Goal: Check status: Check status

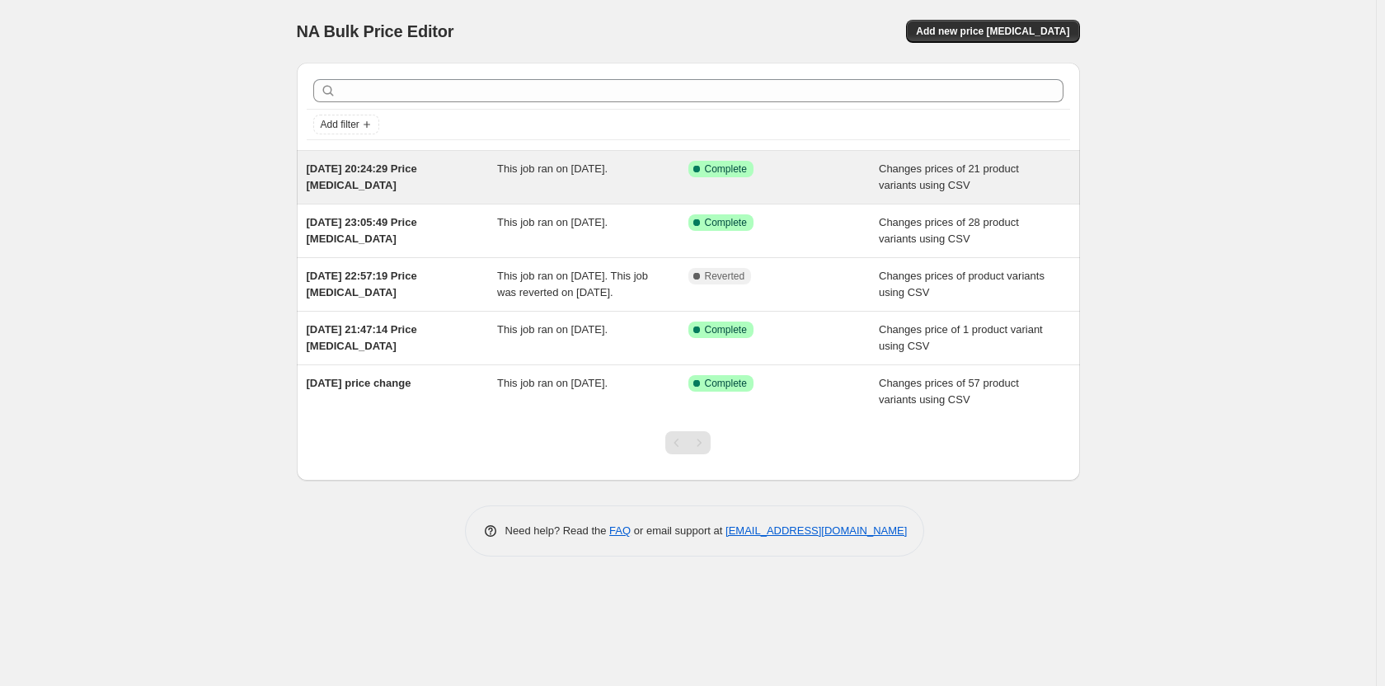
click at [468, 181] on div "[DATE] 20:24:29 Price [MEDICAL_DATA]" at bounding box center [402, 177] width 191 height 33
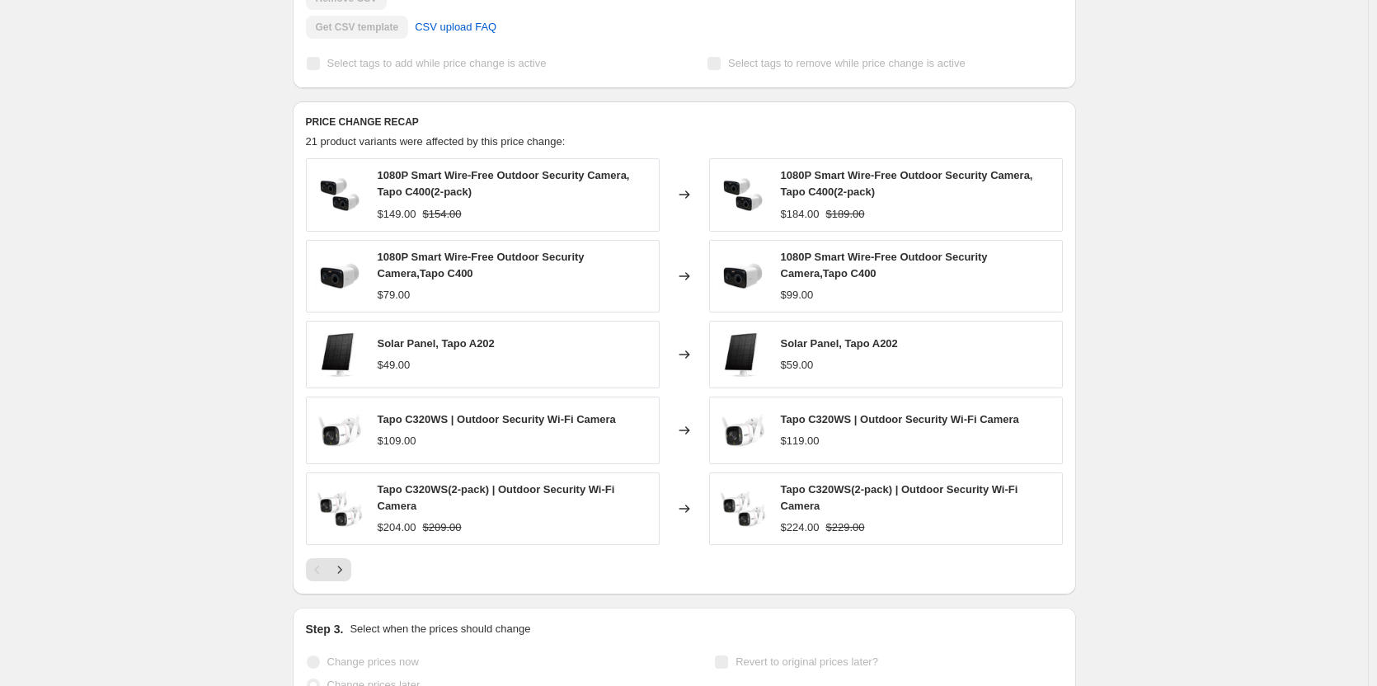
scroll to position [495, 0]
